Goal: Find contact information: Find contact information

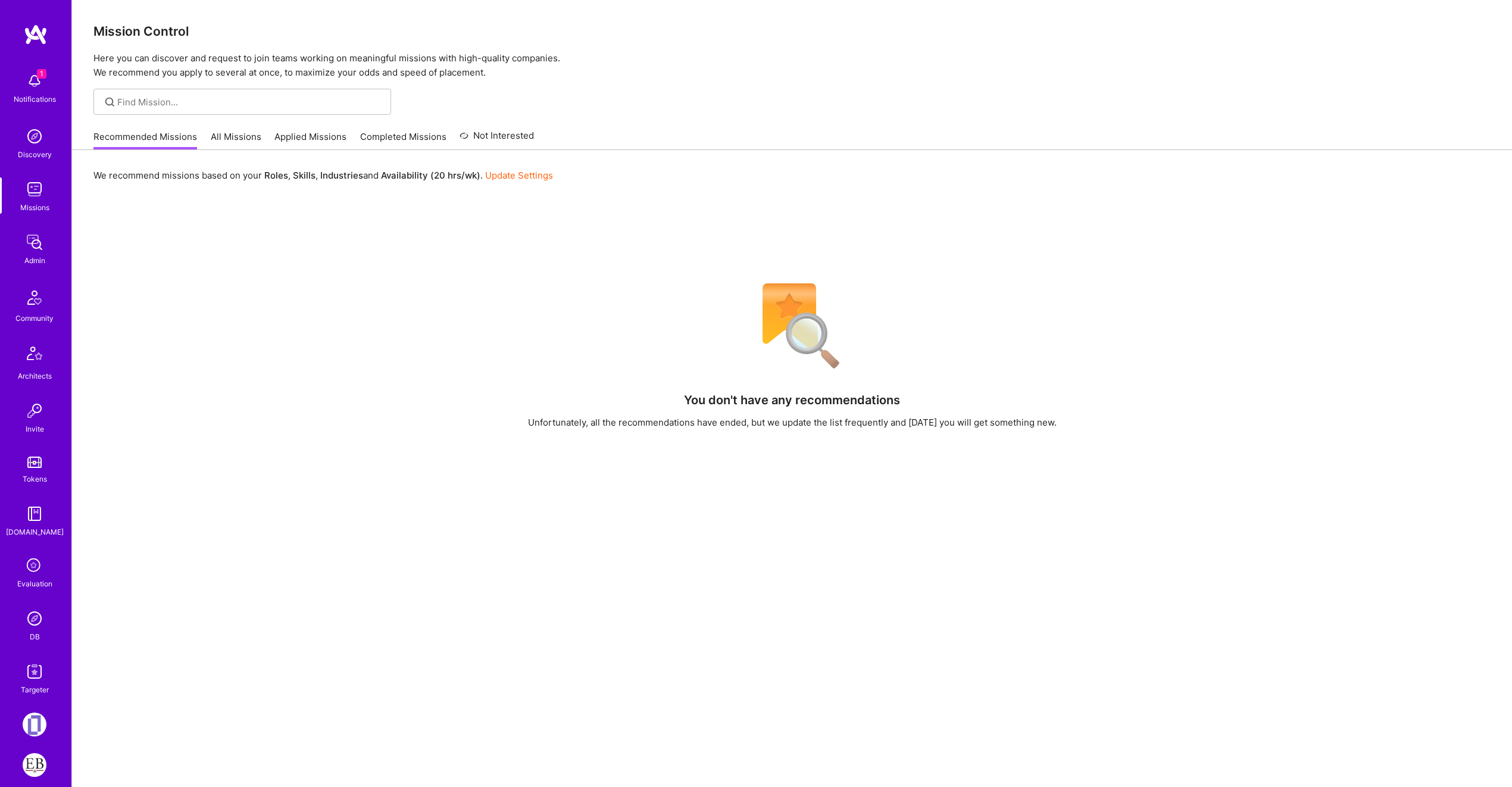
click at [31, 631] on div "DB" at bounding box center [35, 636] width 10 height 12
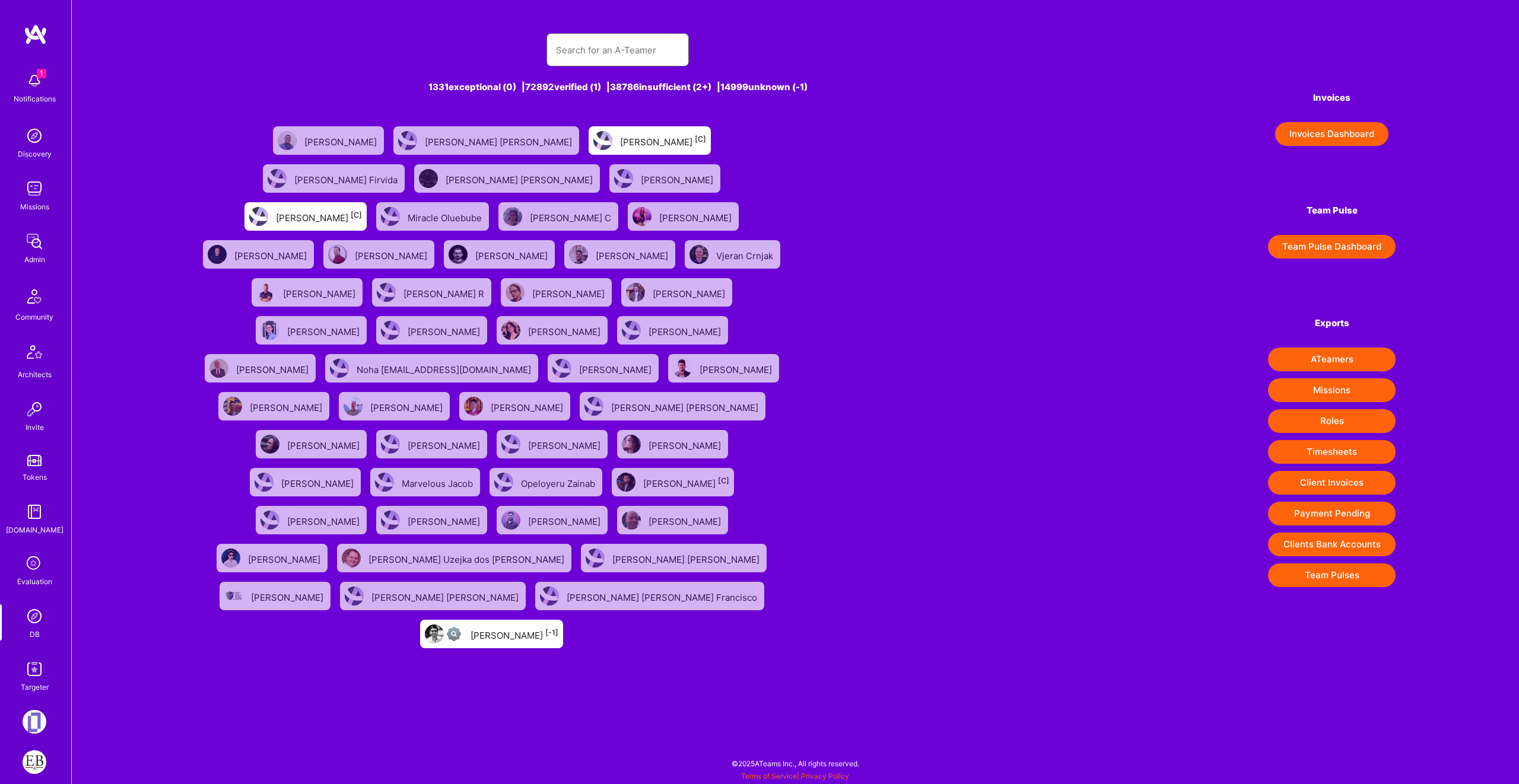
click at [672, 48] on input "text" at bounding box center [618, 50] width 124 height 30
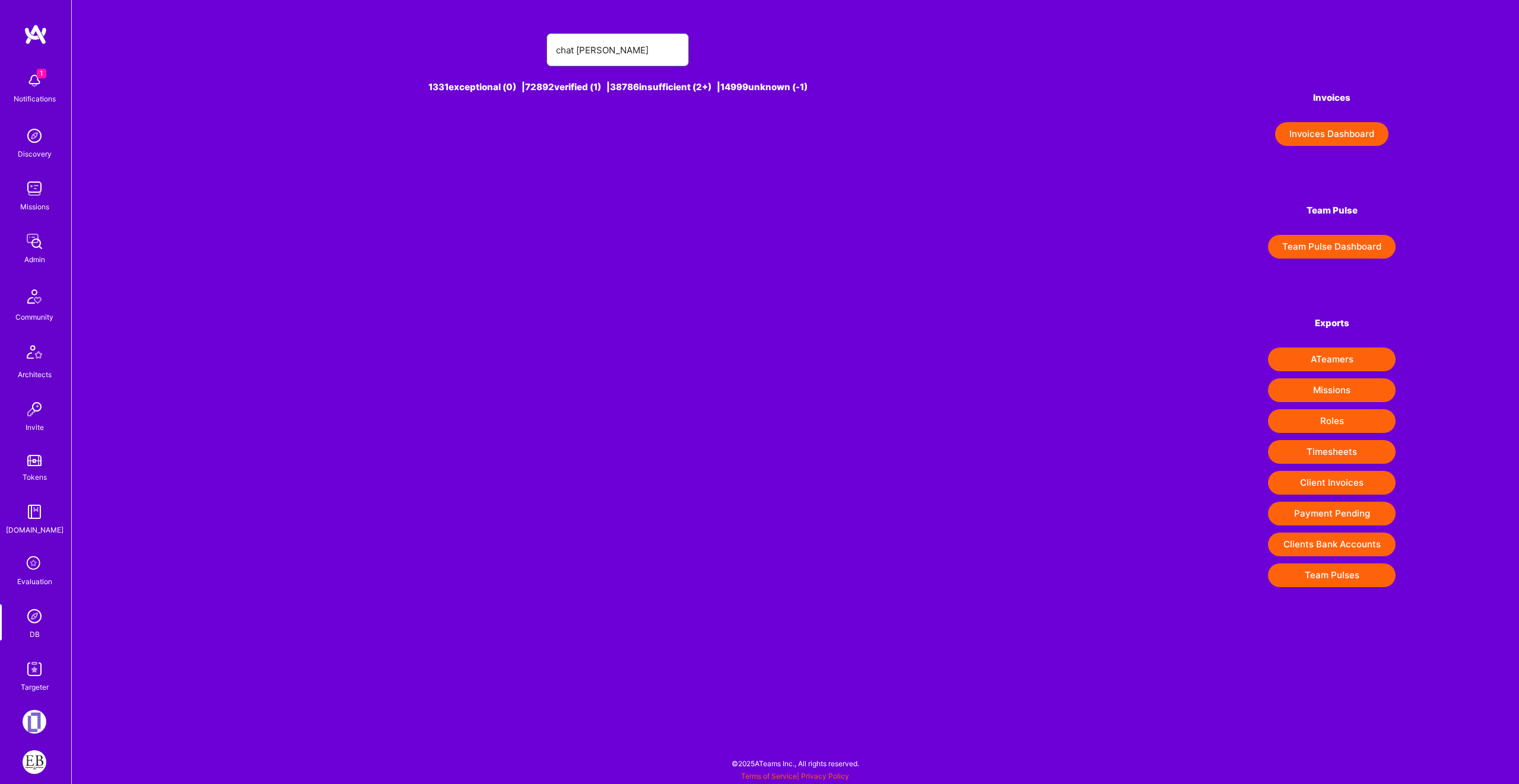
click at [613, 59] on input "chat thomas" at bounding box center [618, 50] width 124 height 30
click at [580, 49] on input "chat thomas" at bounding box center [618, 50] width 124 height 30
type input "chad thomas"
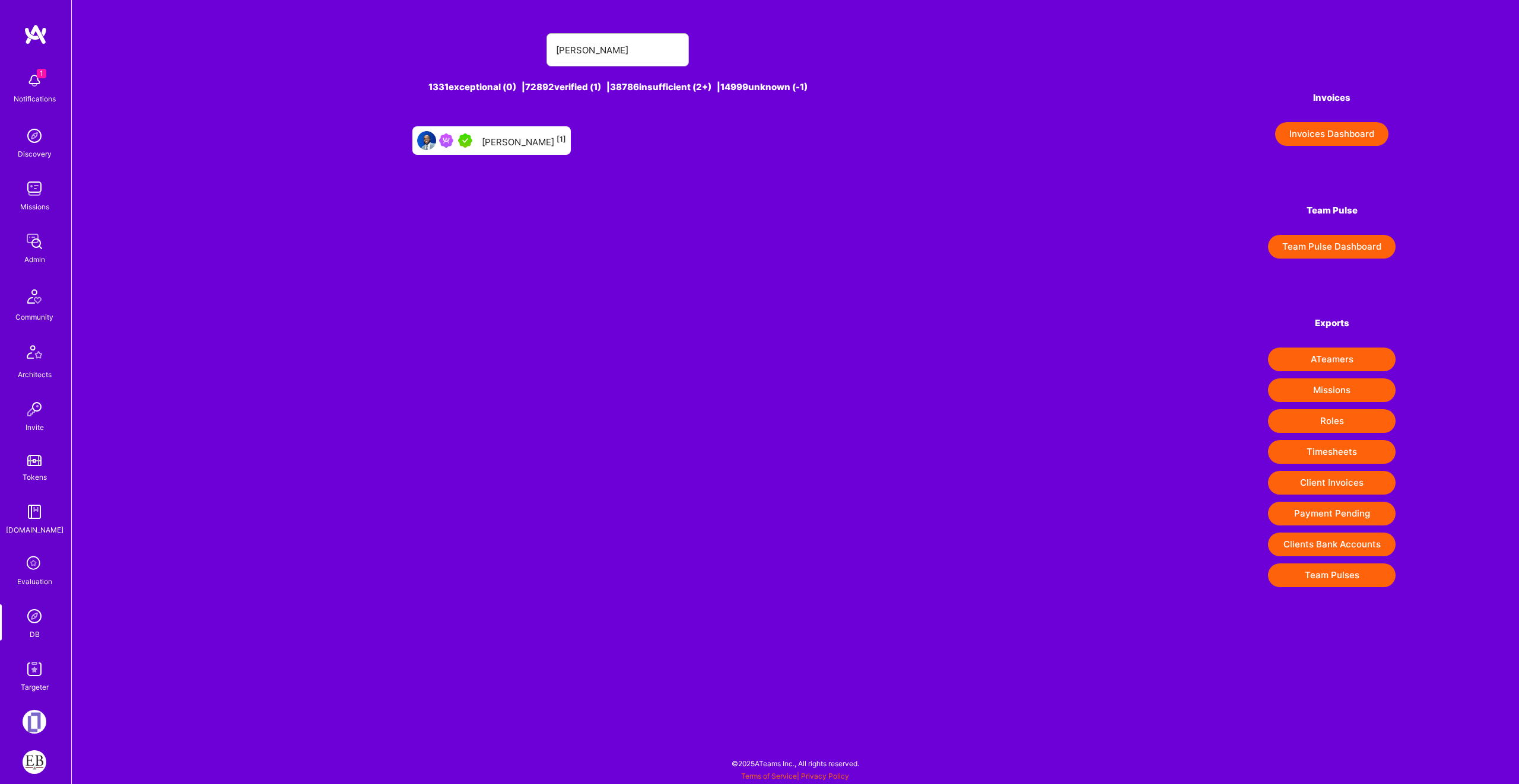
click at [514, 142] on div "Chad Thomas II [1]" at bounding box center [524, 140] width 84 height 15
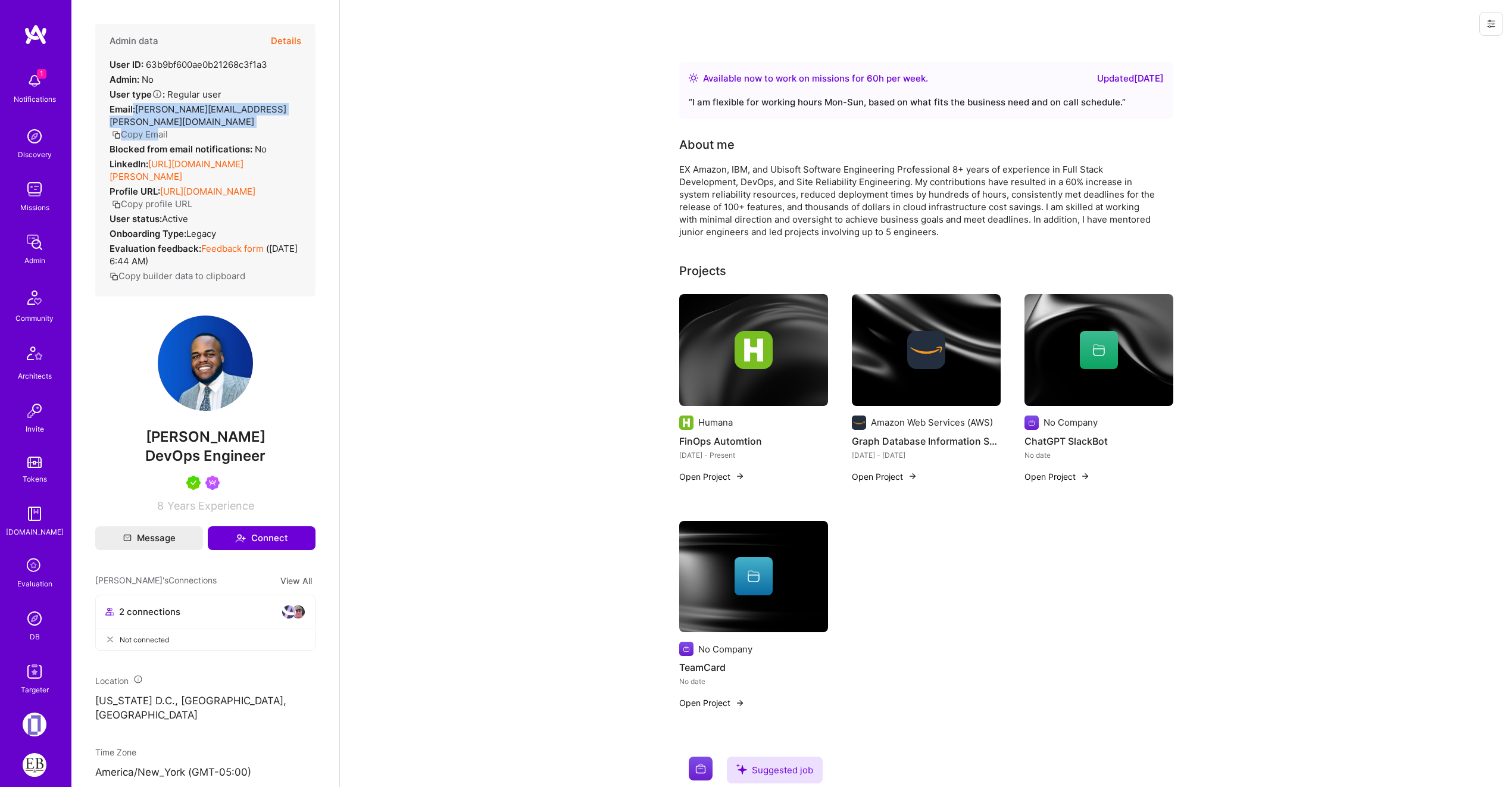
drag, startPoint x: 265, startPoint y: 108, endPoint x: 132, endPoint y: 109, distance: 133.0
click at [132, 109] on div "Email: Chad.Thomas.ii@gmail.com Copy Email" at bounding box center [205, 122] width 191 height 38
click at [145, 128] on button "Copy Email" at bounding box center [140, 134] width 56 height 12
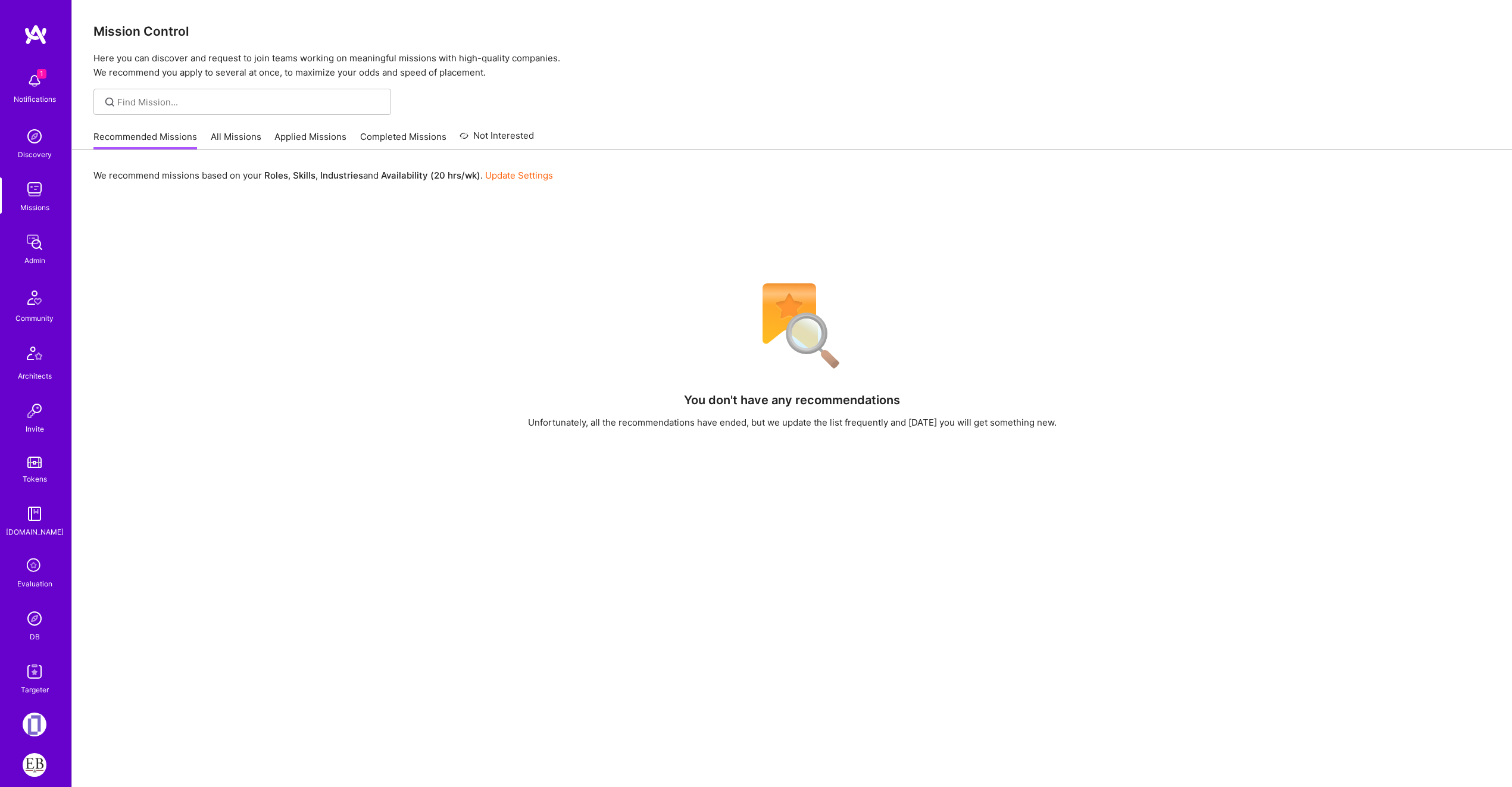
click at [14, 632] on link "DB" at bounding box center [34, 625] width 74 height 36
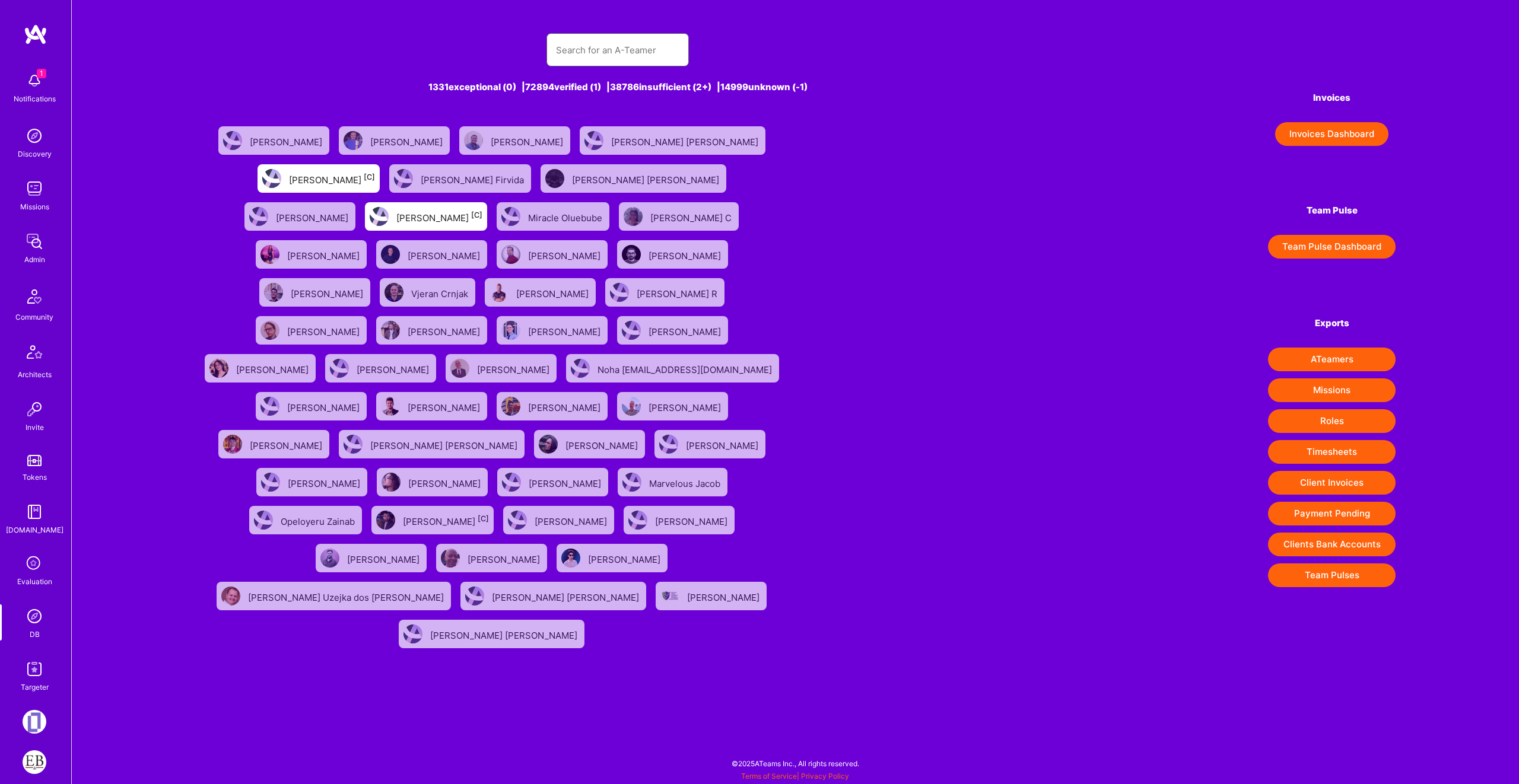
click at [626, 35] on input "text" at bounding box center [618, 50] width 124 height 30
paste input "[PERSON_NAME]"
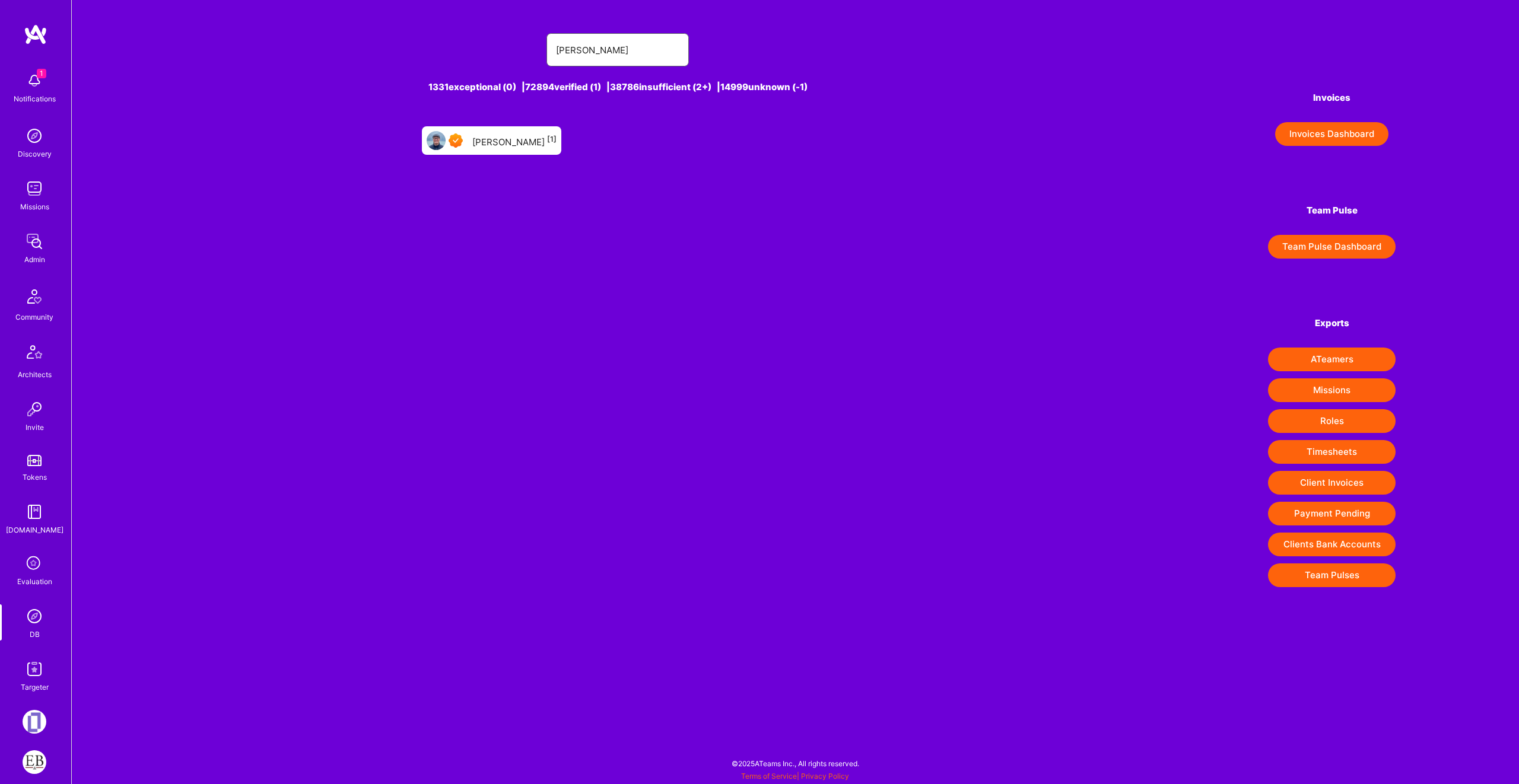
type input "[PERSON_NAME]"
click at [525, 143] on div "[PERSON_NAME] [1]" at bounding box center [514, 140] width 84 height 15
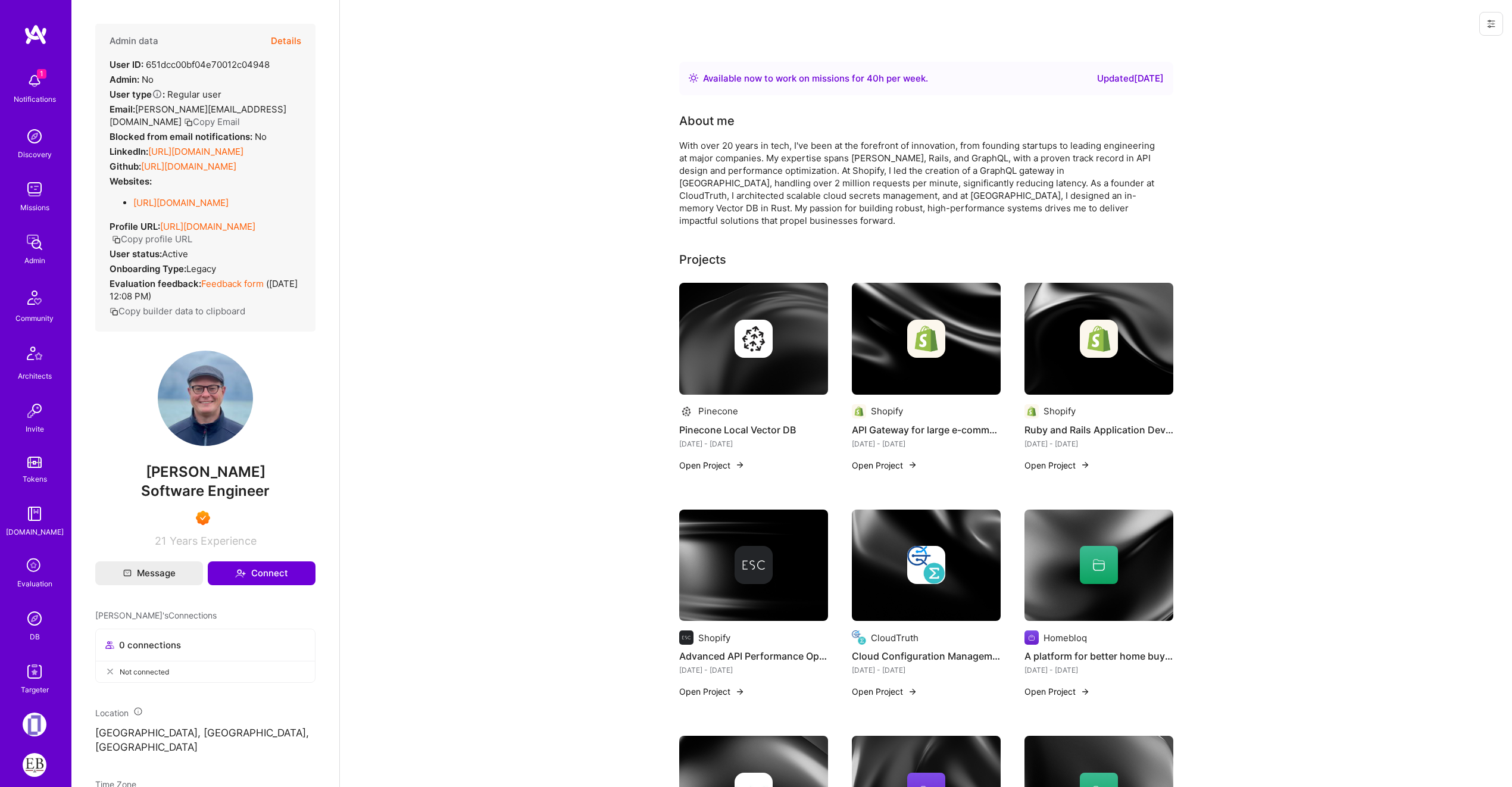
click at [240, 116] on button "Copy Email" at bounding box center [211, 122] width 56 height 12
